Goal: Information Seeking & Learning: Learn about a topic

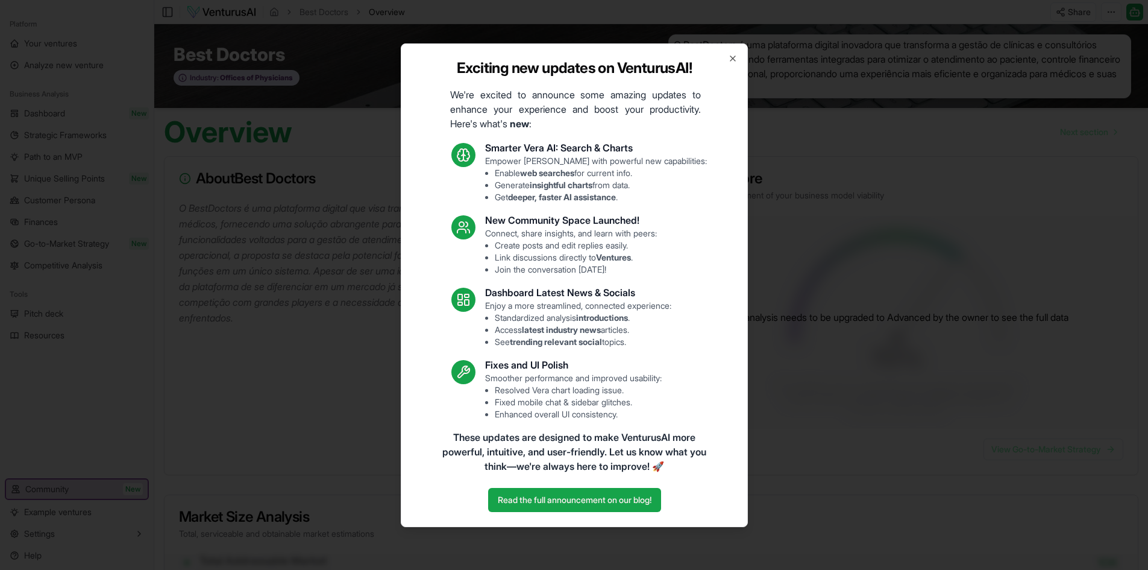
click at [742, 52] on div "Exciting new updates on VenturusAI! We're excited to announce some amazing upda…" at bounding box center [574, 285] width 347 height 484
click at [738, 54] on div "Exciting new updates on VenturusAI! We're excited to announce some amazing upda…" at bounding box center [574, 285] width 347 height 484
click at [734, 60] on icon "button" at bounding box center [733, 59] width 10 height 10
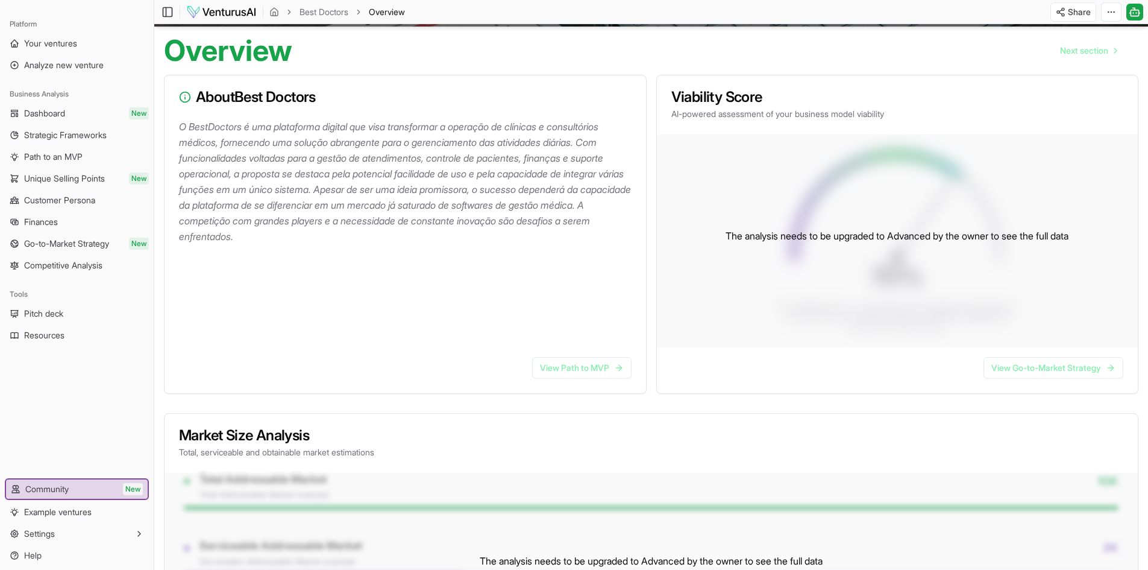
scroll to position [134, 0]
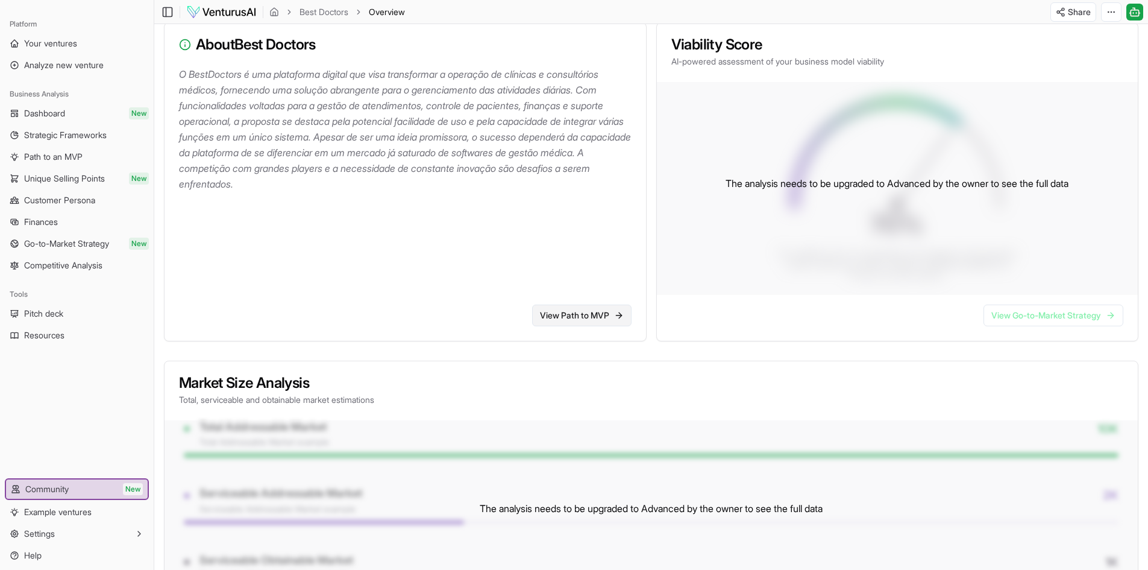
click at [597, 312] on link "View Path to MVP" at bounding box center [581, 315] width 99 height 22
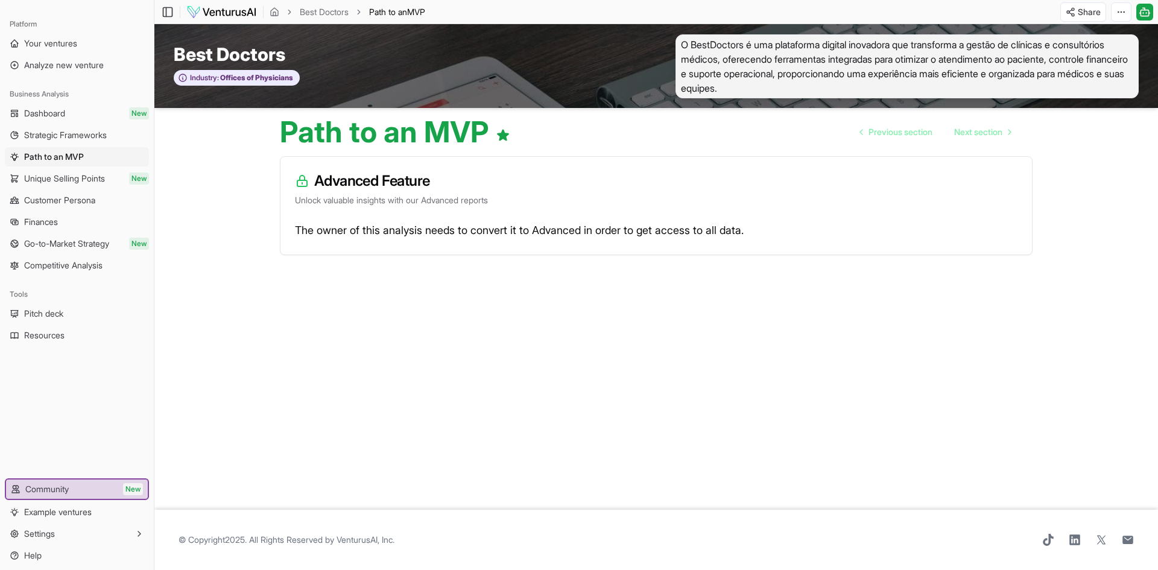
click at [518, 224] on div "The owner of this analysis needs to convert it to Advanced in order to get acce…" at bounding box center [655, 238] width 751 height 34
click at [868, 122] on link "Previous section" at bounding box center [896, 132] width 92 height 24
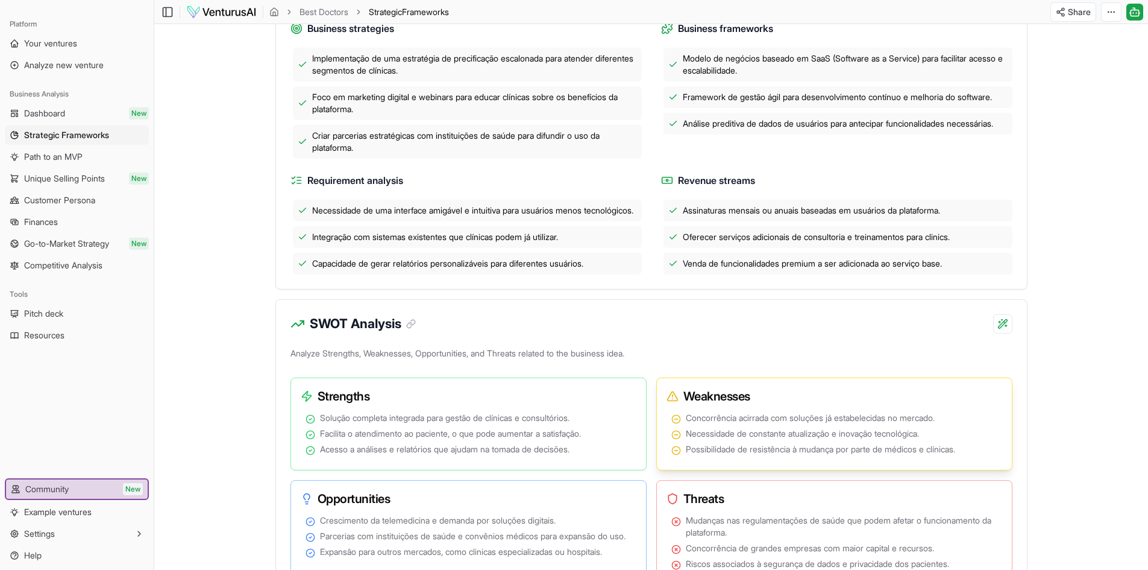
scroll to position [301, 0]
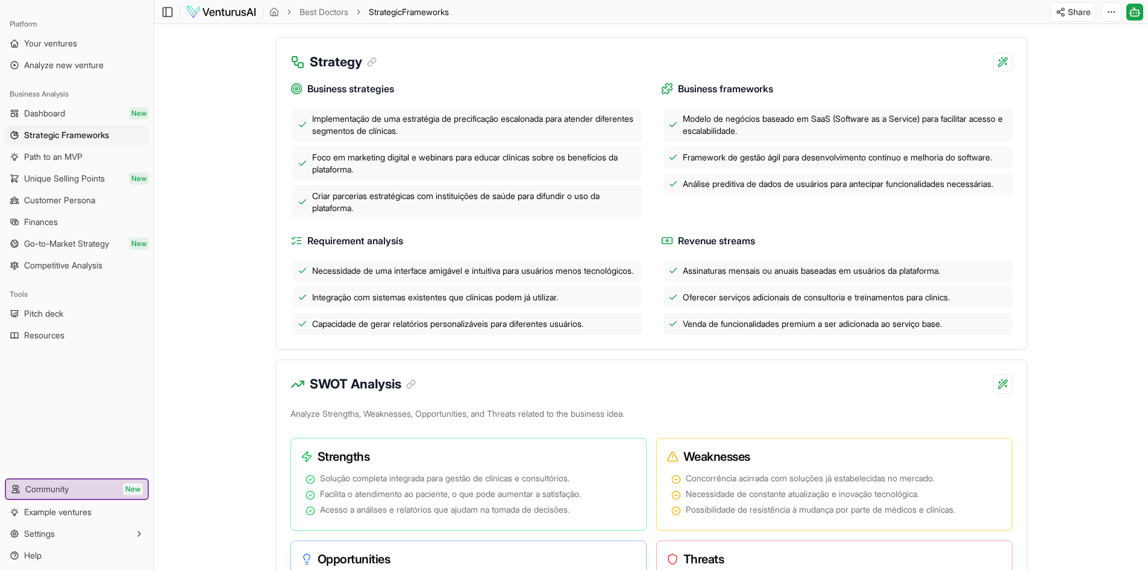
click at [594, 567] on h3 "Opportunities" at bounding box center [464, 558] width 326 height 17
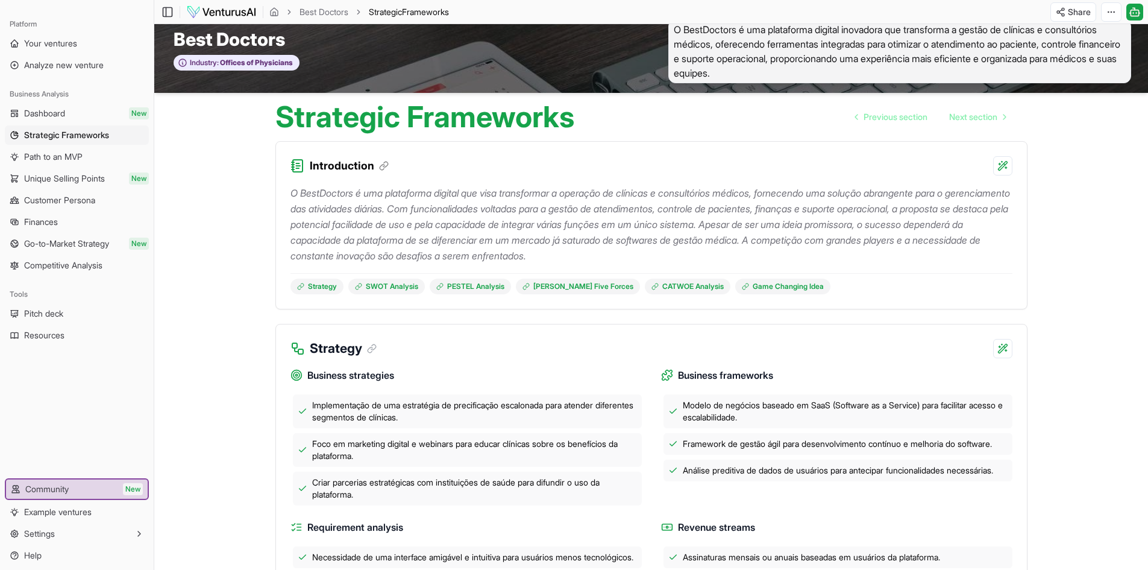
scroll to position [0, 0]
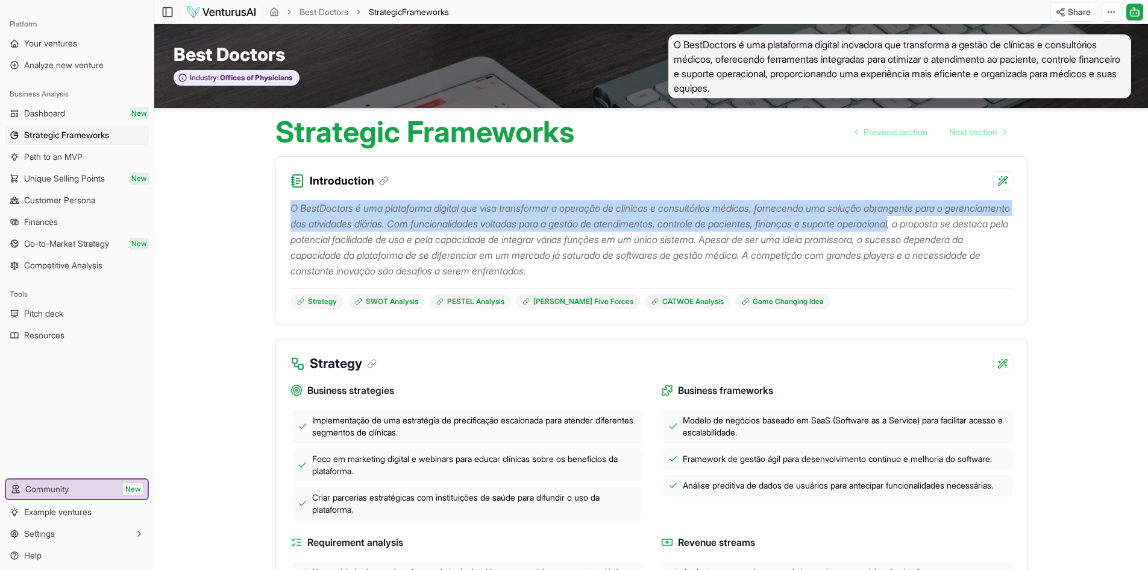
drag, startPoint x: 292, startPoint y: 204, endPoint x: 1000, endPoint y: 228, distance: 707.6
click at [1000, 228] on p "O BestDoctors é uma plataforma digital que visa transformar a operação de clíni…" at bounding box center [652, 239] width 722 height 78
copy p "O BestDoctors é uma plataforma digital que visa transformar a operação de clíni…"
click at [711, 231] on p "O BestDoctors é uma plataforma digital que visa transformar a operação de clíni…" at bounding box center [652, 239] width 722 height 78
